Goal: Information Seeking & Learning: Learn about a topic

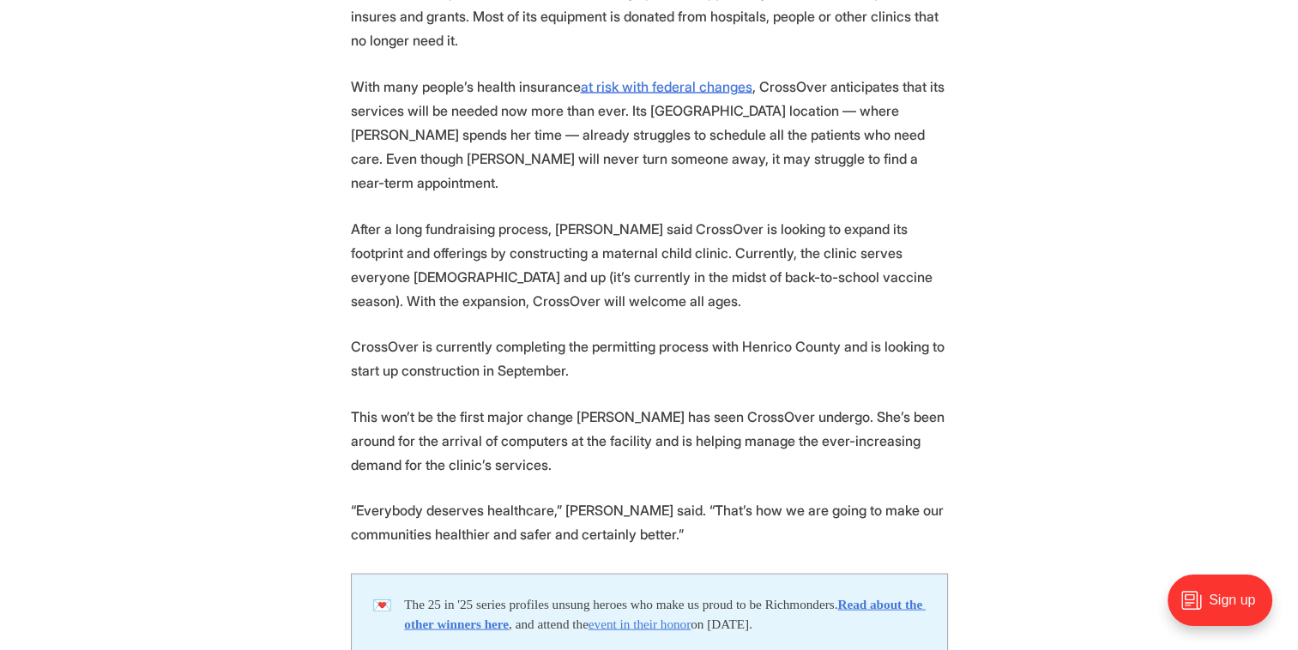
scroll to position [3599, 0]
